Goal: Transaction & Acquisition: Purchase product/service

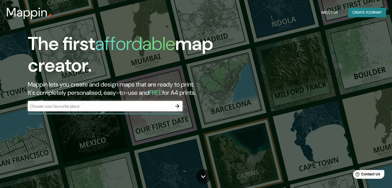
click at [64, 113] on div "The first affordable map creator. Mappin lets you create and design maps that a…" at bounding box center [126, 75] width 236 height 84
click at [20, 11] on h3 "Mappin" at bounding box center [27, 12] width 42 height 14
click at [23, 14] on h3 "Mappin" at bounding box center [27, 12] width 42 height 14
click at [74, 34] on h1 "The first affordable map creator." at bounding box center [126, 56] width 196 height 47
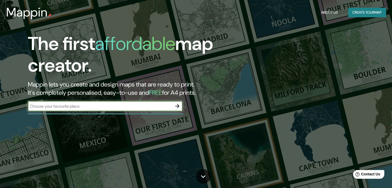
click at [80, 107] on input "text" at bounding box center [100, 106] width 145 height 6
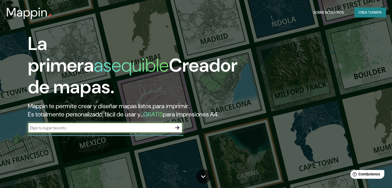
click at [96, 131] on input "text" at bounding box center [100, 128] width 145 height 6
type input "CINE [PERSON_NAME]"
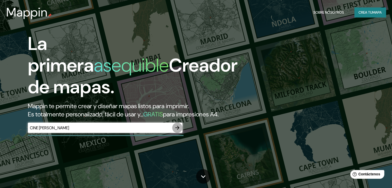
click at [181, 133] on button "button" at bounding box center [177, 128] width 10 height 10
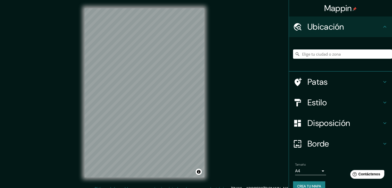
click at [329, 105] on h4 "Estilo" at bounding box center [345, 103] width 74 height 10
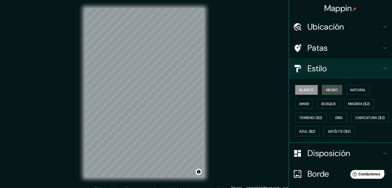
click at [335, 89] on button "Negro" at bounding box center [332, 90] width 20 height 10
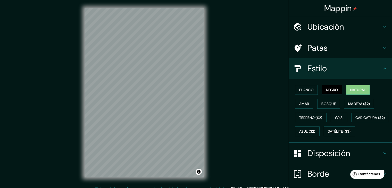
click at [353, 90] on font "Natural" at bounding box center [358, 90] width 15 height 5
click at [351, 103] on font "Madera ($2)" at bounding box center [360, 104] width 22 height 5
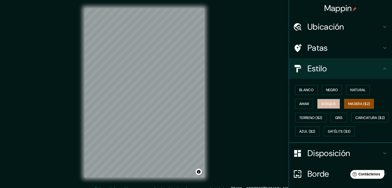
click at [335, 103] on button "Bosque" at bounding box center [329, 104] width 23 height 10
click at [309, 103] on button "Amar" at bounding box center [304, 104] width 18 height 10
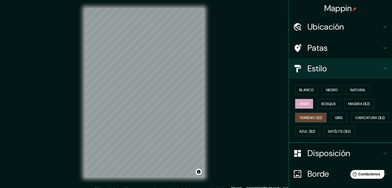
click at [303, 118] on font "Terreno ($2)" at bounding box center [311, 118] width 23 height 5
click at [338, 118] on font "Gris" at bounding box center [339, 118] width 8 height 5
click at [308, 27] on font "Ubicación" at bounding box center [326, 26] width 37 height 11
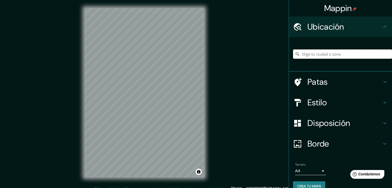
click at [308, 56] on input "Elige tu ciudad o zona" at bounding box center [342, 54] width 99 height 9
click at [345, 55] on input "Elige tu ciudad o zona" at bounding box center [342, 54] width 99 height 9
paste input "Av. [STREET_ADDRESS]"
type input "[GEOGRAPHIC_DATA], [GEOGRAPHIC_DATA], [GEOGRAPHIC_DATA], [GEOGRAPHIC_DATA]"
click at [350, 103] on h4 "Estilo" at bounding box center [345, 103] width 74 height 10
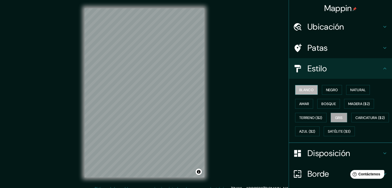
click at [306, 89] on font "Blanco" at bounding box center [307, 90] width 14 height 5
click at [326, 92] on font "Negro" at bounding box center [332, 90] width 12 height 5
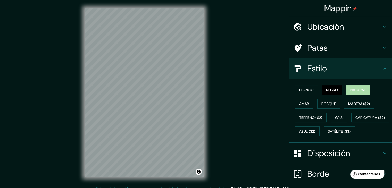
click at [351, 90] on font "Natural" at bounding box center [358, 90] width 15 height 5
click at [333, 104] on button "Bosque" at bounding box center [329, 104] width 23 height 10
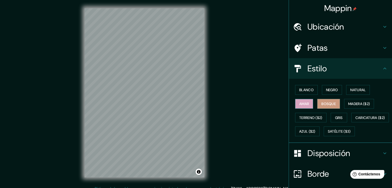
click at [305, 104] on font "Amar" at bounding box center [305, 104] width 10 height 5
click at [326, 104] on font "Bosque" at bounding box center [329, 104] width 14 height 5
click at [351, 103] on font "Madera ($2)" at bounding box center [360, 104] width 22 height 5
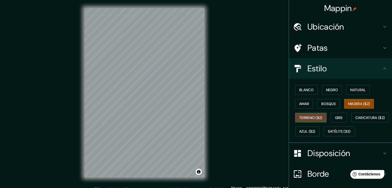
click at [313, 115] on font "Terreno ($2)" at bounding box center [311, 118] width 23 height 7
click at [338, 117] on font "Gris" at bounding box center [339, 118] width 8 height 5
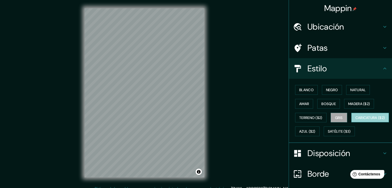
click at [356, 120] on font "Caricatura ($2)" at bounding box center [371, 118] width 30 height 5
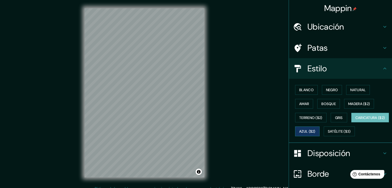
click at [316, 130] on font "Azul ($2)" at bounding box center [308, 132] width 16 height 5
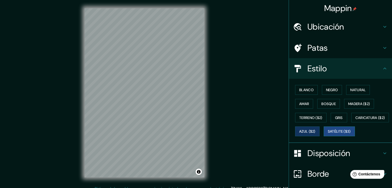
click at [328, 135] on font "Satélite ($3)" at bounding box center [339, 131] width 23 height 7
click at [318, 101] on button "Bosque" at bounding box center [329, 104] width 23 height 10
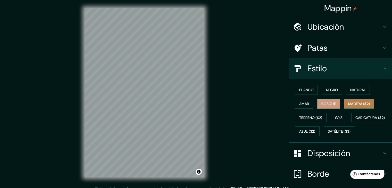
click at [358, 99] on button "Madera ($2)" at bounding box center [359, 104] width 30 height 10
click at [300, 102] on font "Amar" at bounding box center [305, 104] width 10 height 5
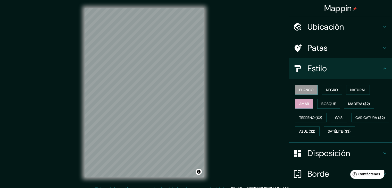
click at [304, 89] on font "Blanco" at bounding box center [307, 90] width 14 height 5
click at [326, 89] on font "Negro" at bounding box center [332, 90] width 12 height 5
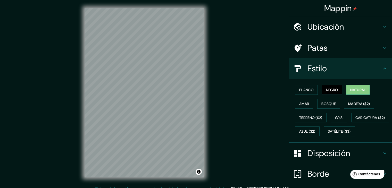
click at [356, 89] on font "Natural" at bounding box center [358, 90] width 15 height 5
click at [356, 120] on font "Caricatura ($2)" at bounding box center [371, 118] width 30 height 5
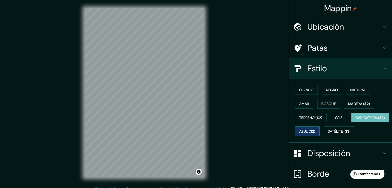
click at [316, 131] on font "Azul ($2)" at bounding box center [308, 132] width 16 height 5
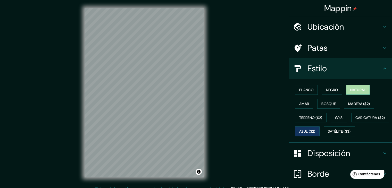
click at [358, 87] on font "Natural" at bounding box center [358, 90] width 15 height 7
click at [331, 88] on font "Negro" at bounding box center [332, 90] width 12 height 5
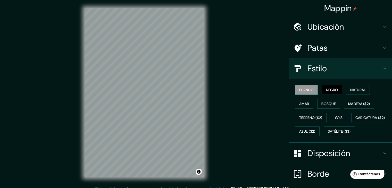
click at [302, 89] on font "Blanco" at bounding box center [307, 90] width 14 height 5
click at [302, 108] on div "Blanco Negro Natural Amar Bosque Madera ($2) Terreno ($2) Gris Caricatura ($2) …" at bounding box center [342, 110] width 99 height 55
drag, startPoint x: 328, startPoint y: 106, endPoint x: 332, endPoint y: 106, distance: 4.6
click at [328, 106] on font "Bosque" at bounding box center [329, 104] width 14 height 7
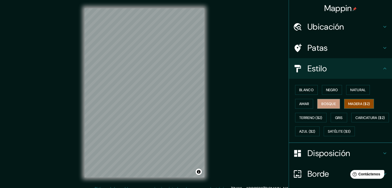
click at [359, 104] on font "Madera ($2)" at bounding box center [360, 104] width 22 height 5
click at [320, 134] on button "Azul ($2)" at bounding box center [307, 132] width 25 height 10
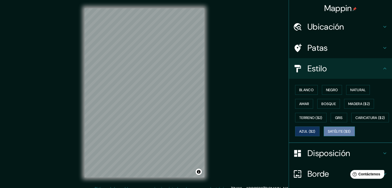
click at [328, 134] on font "Satélite ($3)" at bounding box center [339, 132] width 23 height 5
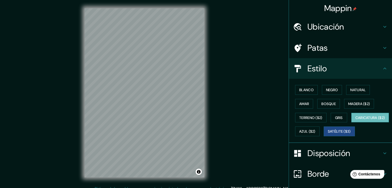
click at [356, 120] on font "Caricatura ($2)" at bounding box center [371, 118] width 30 height 5
click at [302, 103] on font "Amar" at bounding box center [305, 104] width 10 height 5
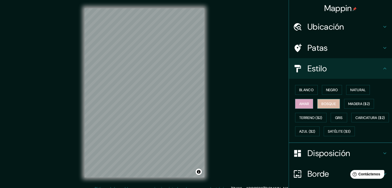
click at [328, 106] on font "Bosque" at bounding box center [329, 104] width 14 height 7
click at [357, 107] on font "Madera ($2)" at bounding box center [360, 104] width 22 height 7
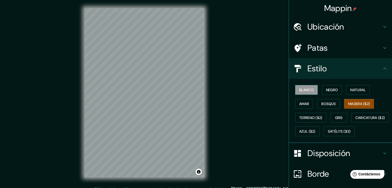
click at [305, 89] on font "Blanco" at bounding box center [307, 90] width 14 height 5
click at [353, 104] on font "Madera ($2)" at bounding box center [360, 104] width 22 height 5
click at [327, 90] on font "Negro" at bounding box center [332, 90] width 12 height 5
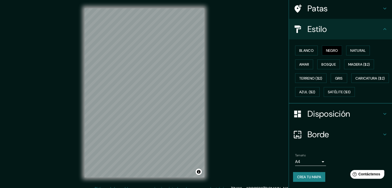
scroll to position [52, 0]
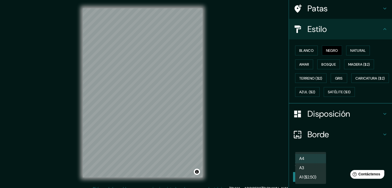
click at [319, 162] on body "Mappin Ubicación [GEOGRAPHIC_DATA], [GEOGRAPHIC_DATA], [GEOGRAPHIC_DATA], [GEOG…" at bounding box center [196, 94] width 392 height 188
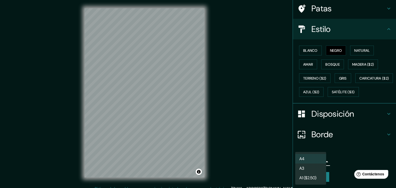
click at [310, 170] on li "A3" at bounding box center [310, 169] width 31 height 10
click at [315, 161] on body "Mappin Ubicación [GEOGRAPHIC_DATA], [GEOGRAPHIC_DATA], [GEOGRAPHIC_DATA], [GEOG…" at bounding box center [198, 94] width 396 height 188
click at [310, 159] on li "A4" at bounding box center [310, 159] width 31 height 10
type input "single"
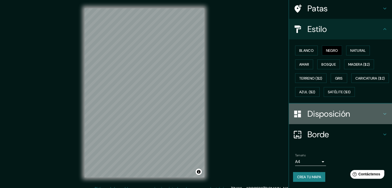
click at [350, 111] on h4 "Disposición" at bounding box center [345, 114] width 74 height 10
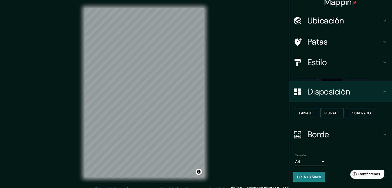
scroll to position [0, 0]
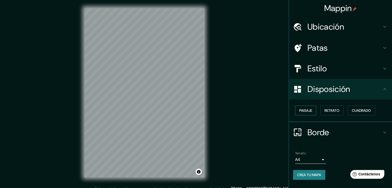
click at [312, 110] on font "Paisaje" at bounding box center [306, 110] width 13 height 5
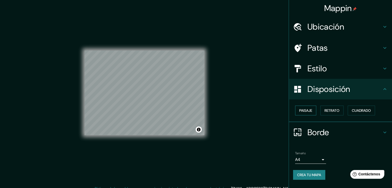
click at [313, 109] on button "Paisaje" at bounding box center [305, 111] width 21 height 10
click at [332, 110] on font "Retrato" at bounding box center [332, 110] width 15 height 5
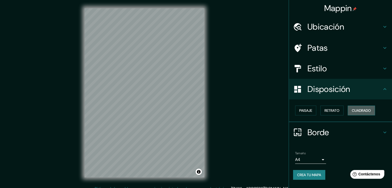
click at [358, 111] on font "Cuadrado" at bounding box center [361, 110] width 19 height 5
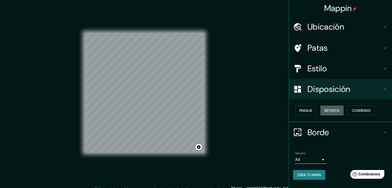
click at [339, 110] on font "Retrato" at bounding box center [332, 110] width 15 height 5
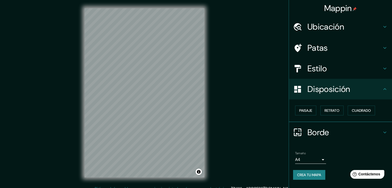
click at [331, 70] on h4 "Estilo" at bounding box center [345, 68] width 74 height 10
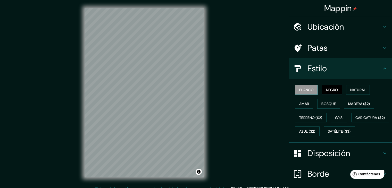
click at [307, 88] on font "Blanco" at bounding box center [307, 90] width 14 height 5
click at [326, 89] on font "Negro" at bounding box center [332, 90] width 12 height 5
click at [356, 90] on font "Natural" at bounding box center [358, 90] width 15 height 5
click at [352, 49] on h4 "Patas" at bounding box center [345, 48] width 74 height 10
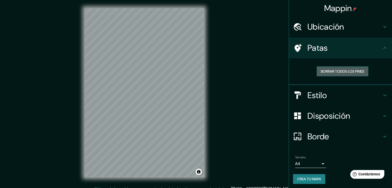
click at [347, 72] on font "Borrar todos los pines" at bounding box center [342, 71] width 43 height 5
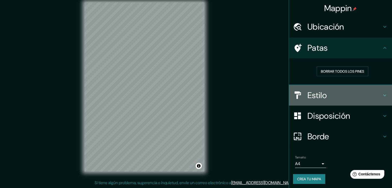
click at [352, 95] on h4 "Estilo" at bounding box center [345, 95] width 74 height 10
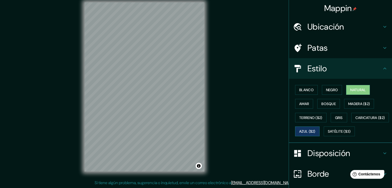
click at [320, 127] on button "Azul ($2)" at bounding box center [307, 132] width 25 height 10
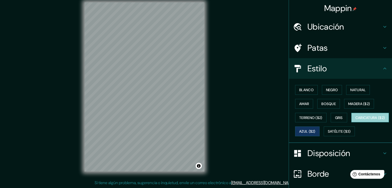
click at [356, 120] on font "Caricatura ($2)" at bounding box center [371, 118] width 30 height 5
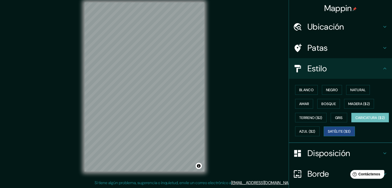
click at [328, 134] on font "Satélite ($3)" at bounding box center [339, 132] width 23 height 5
click at [356, 120] on font "Caricatura ($2)" at bounding box center [371, 118] width 30 height 5
click at [324, 137] on button "Satélite ($3)" at bounding box center [339, 132] width 31 height 10
drag, startPoint x: 218, startPoint y: 136, endPoint x: 256, endPoint y: 121, distance: 40.8
click at [256, 121] on div "Mappin Ubicación [GEOGRAPHIC_DATA], [GEOGRAPHIC_DATA], [GEOGRAPHIC_DATA], [GEOG…" at bounding box center [196, 91] width 392 height 194
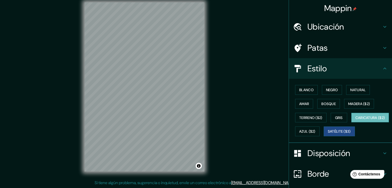
click at [356, 120] on font "Caricatura ($2)" at bounding box center [371, 118] width 30 height 5
click at [308, 118] on font "Terreno ($2)" at bounding box center [311, 118] width 23 height 5
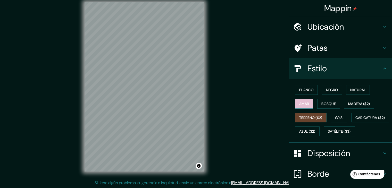
click at [302, 103] on font "Amar" at bounding box center [305, 104] width 10 height 5
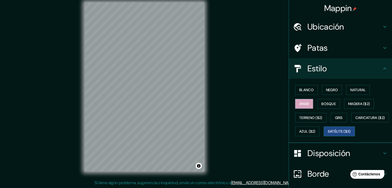
click at [328, 134] on font "Satélite ($3)" at bounding box center [339, 132] width 23 height 5
click at [328, 31] on font "Ubicación" at bounding box center [326, 26] width 37 height 11
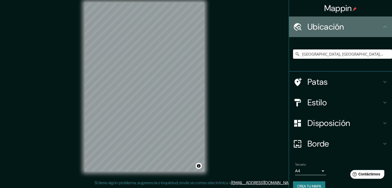
click at [327, 28] on font "Ubicación" at bounding box center [326, 26] width 37 height 11
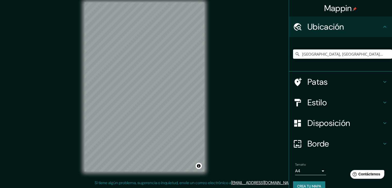
click at [321, 82] on font "Patas" at bounding box center [318, 82] width 20 height 11
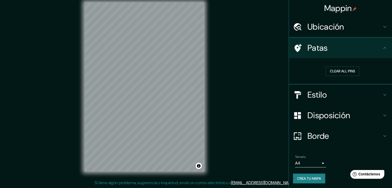
click at [322, 86] on div "Estilo" at bounding box center [340, 95] width 103 height 21
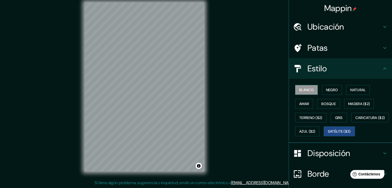
click at [304, 94] on button "Blanco" at bounding box center [306, 90] width 23 height 10
click at [328, 91] on font "Negro" at bounding box center [332, 90] width 12 height 5
click at [313, 87] on button "Blanco" at bounding box center [306, 90] width 23 height 10
click at [351, 88] on font "Natural" at bounding box center [358, 90] width 15 height 5
